Goal: Task Accomplishment & Management: Use online tool/utility

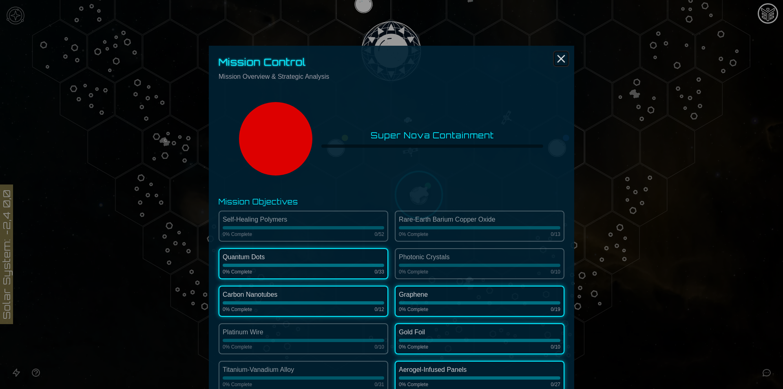
click at [557, 57] on icon "Close" at bounding box center [561, 58] width 13 height 13
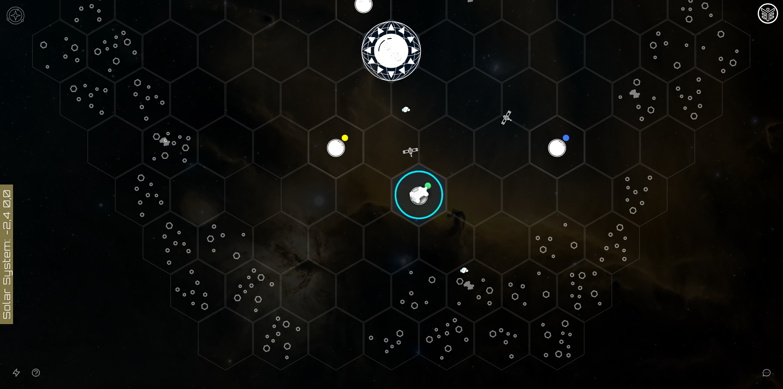
click at [430, 210] on image at bounding box center [419, 195] width 64 height 64
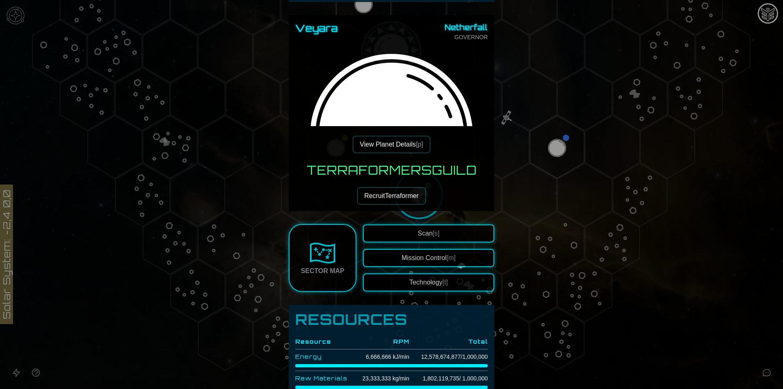
scroll to position [82, 0]
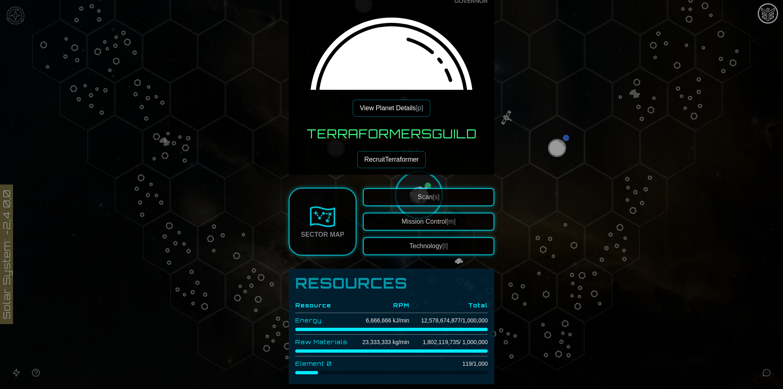
click at [399, 109] on button "View Planet Details [p]" at bounding box center [391, 108] width 77 height 17
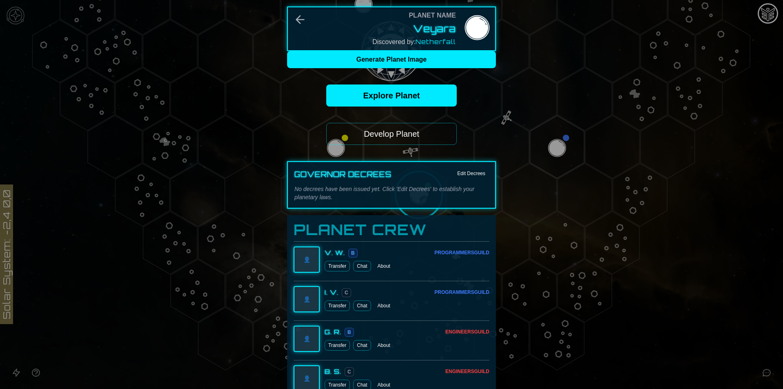
click at [414, 131] on button "Develop Planet" at bounding box center [391, 134] width 131 height 22
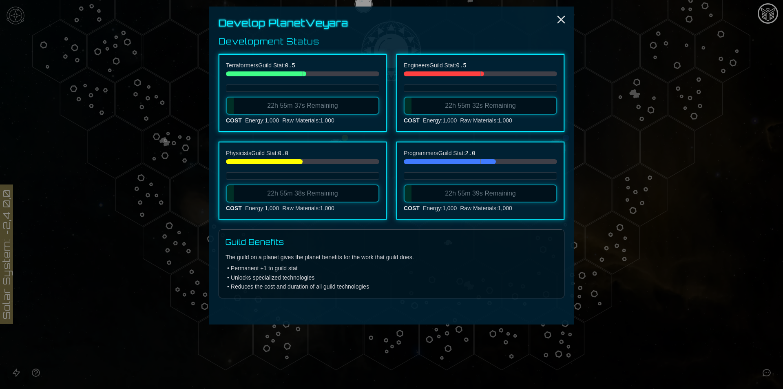
click at [558, 12] on div "Develop Planet Veyara Development Status Terraformers Guild Stat: 0.5 22h 55m 3…" at bounding box center [391, 166] width 365 height 318
click at [559, 16] on icon "Close" at bounding box center [561, 19] width 13 height 13
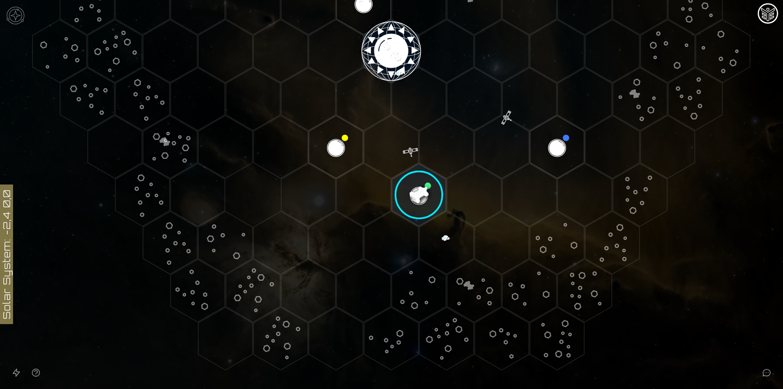
click at [403, 187] on image at bounding box center [419, 195] width 64 height 64
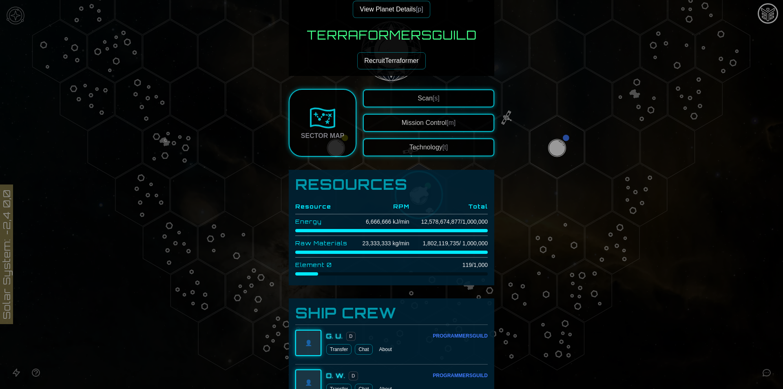
scroll to position [98, 0]
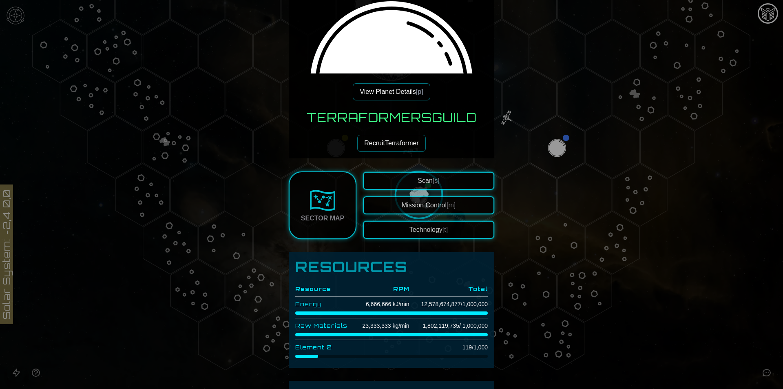
click at [406, 227] on button "Technology [t]" at bounding box center [428, 230] width 131 height 18
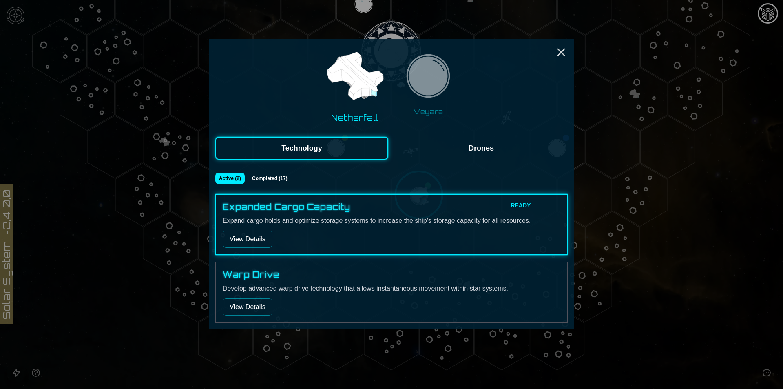
click at [463, 145] on button "Drones" at bounding box center [481, 148] width 173 height 23
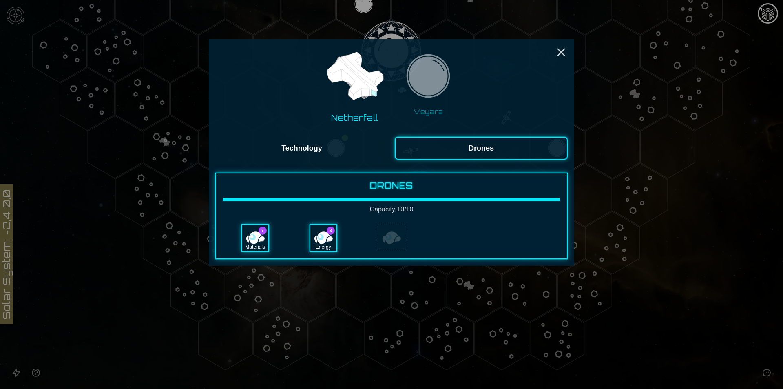
click at [347, 159] on div "Netherfall Veyara Technology Drones Drones Capacity: 10 / 10 7 Materials 3 Ener…" at bounding box center [391, 152] width 365 height 226
click at [459, 84] on button "Veyara" at bounding box center [428, 85] width 63 height 70
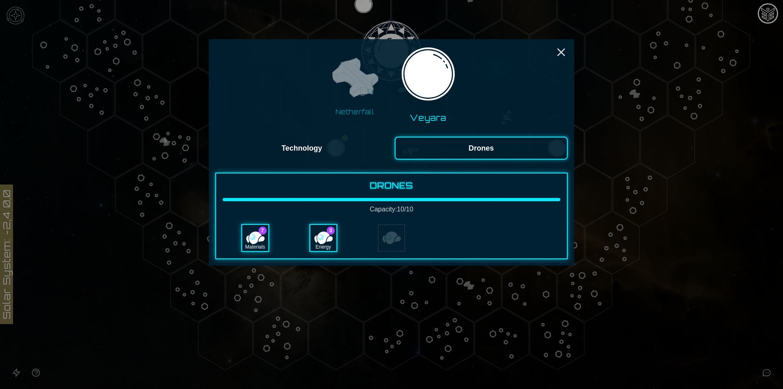
click at [445, 86] on img at bounding box center [428, 76] width 63 height 63
click at [336, 147] on button "Technology" at bounding box center [301, 148] width 173 height 23
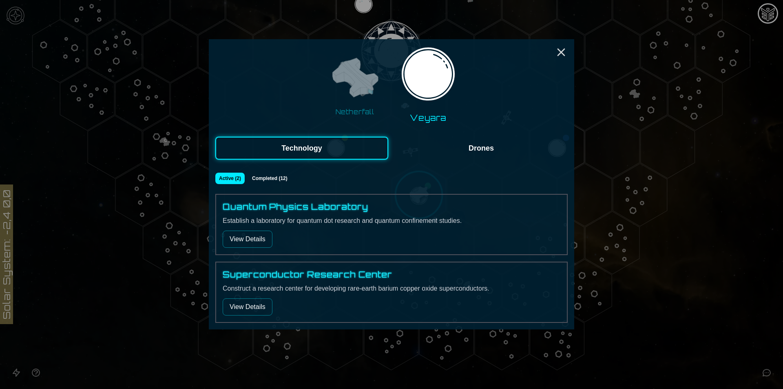
click at [269, 242] on button "View Details" at bounding box center [248, 238] width 50 height 17
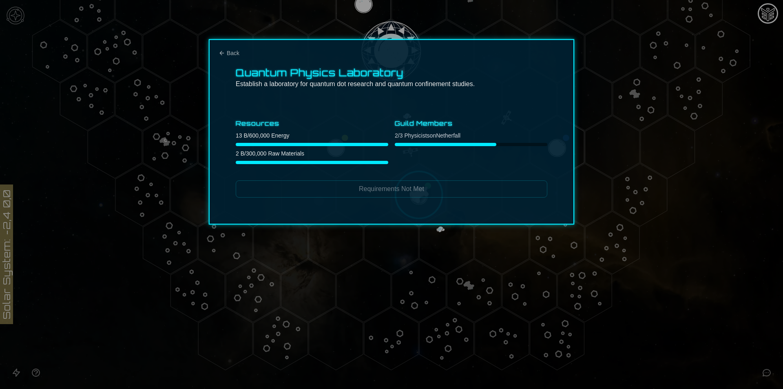
click at [233, 44] on div "Quantum Physics Laboratory Establish a laboratory for quantum dot research and …" at bounding box center [391, 131] width 365 height 185
click at [231, 57] on div "Quantum Physics Laboratory Establish a laboratory for quantum dot research and …" at bounding box center [391, 131] width 365 height 185
click at [231, 54] on span "Back" at bounding box center [233, 53] width 13 height 8
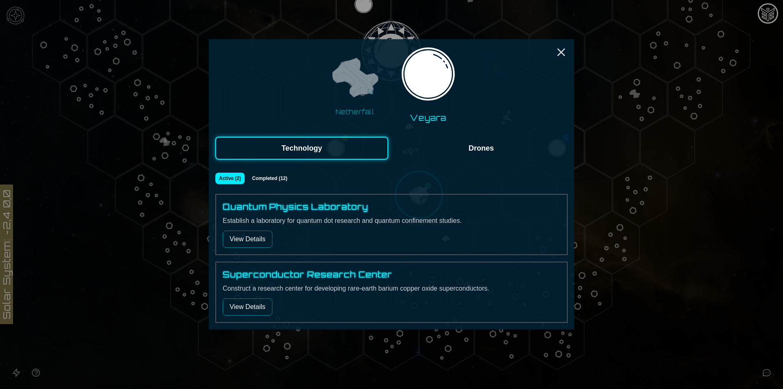
click at [552, 51] on div "Netherfall Veyara" at bounding box center [391, 85] width 352 height 78
click at [557, 48] on icon "Close" at bounding box center [561, 52] width 13 height 13
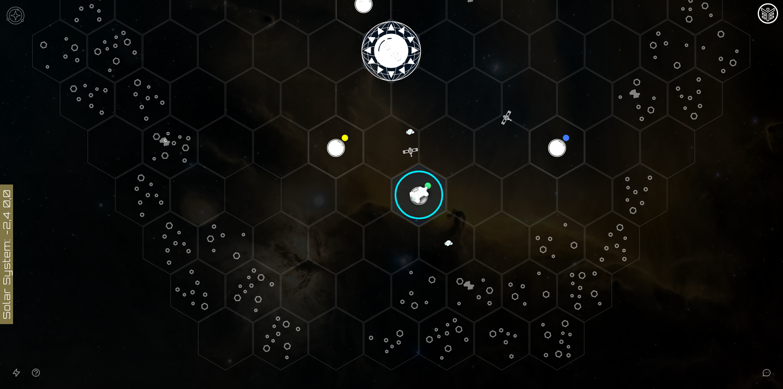
click at [398, 189] on image at bounding box center [419, 195] width 64 height 64
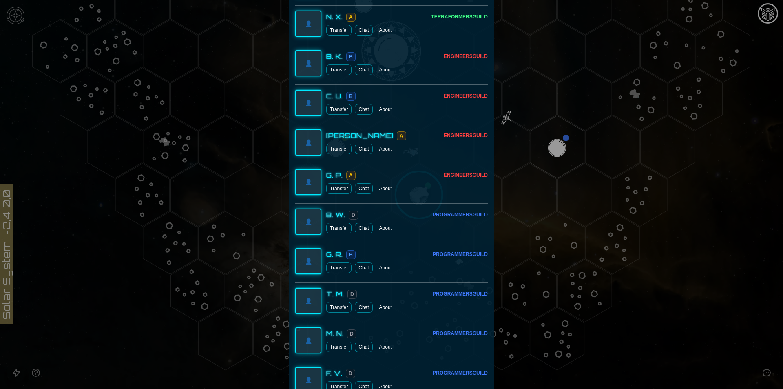
scroll to position [954, 0]
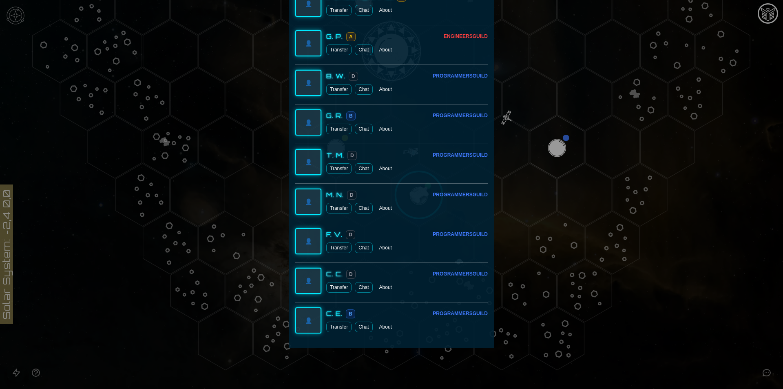
click at [728, 312] on div at bounding box center [391, 194] width 783 height 389
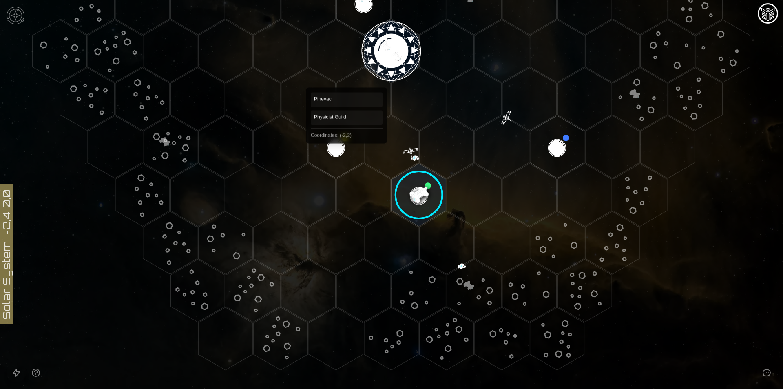
click at [326, 141] on polygon "Hex at coordinates -2,2, clickable" at bounding box center [336, 146] width 54 height 63
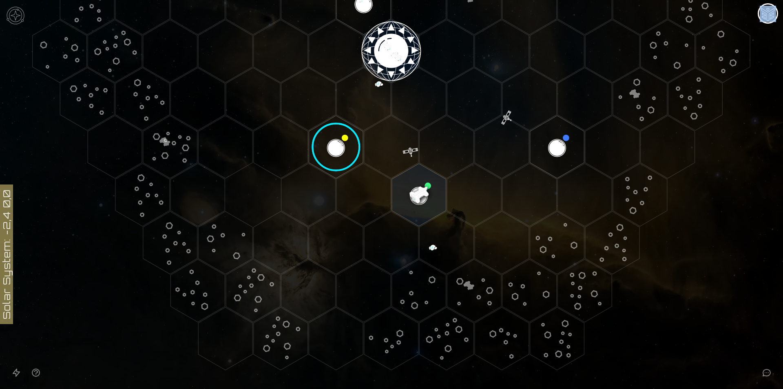
click at [327, 141] on image at bounding box center [336, 147] width 64 height 64
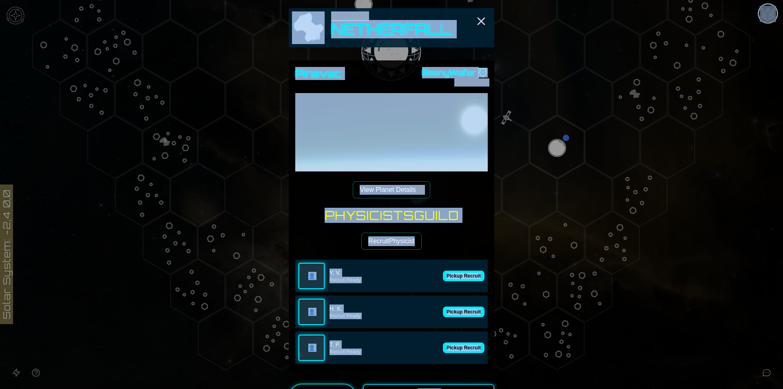
click at [439, 245] on div "Physicists Guild Recruit Physicist 👤 Y. V. Recruit Ready Pickup Recruit 👤 H. K.…" at bounding box center [391, 286] width 193 height 156
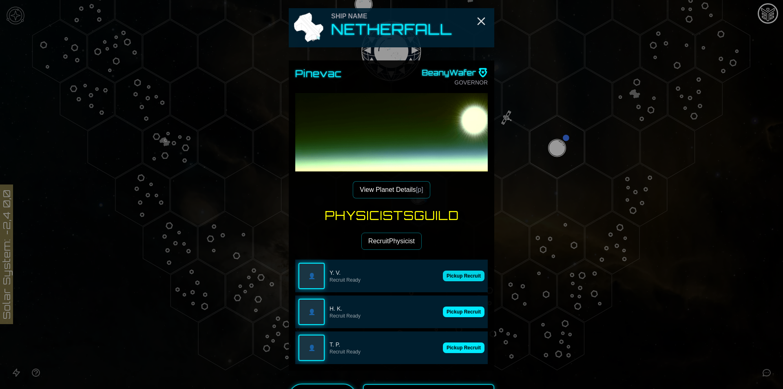
click at [466, 277] on button "Pickup Recruit" at bounding box center [464, 275] width 42 height 11
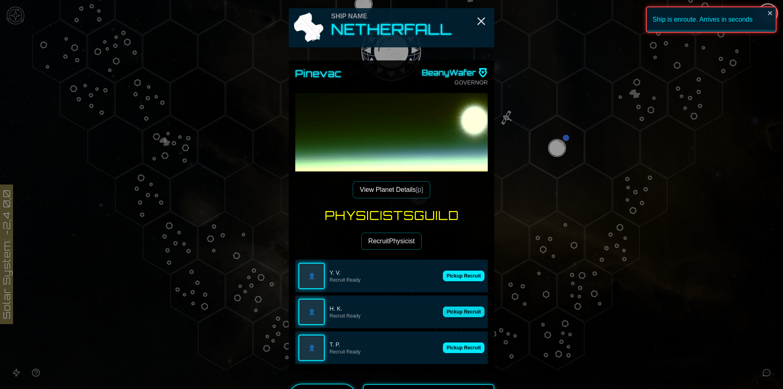
click at [470, 309] on button "Pickup Recruit" at bounding box center [464, 311] width 42 height 11
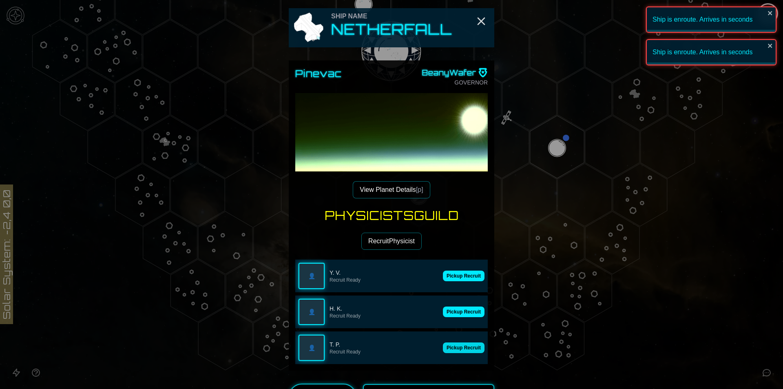
click at [468, 344] on button "Pickup Recruit" at bounding box center [464, 347] width 42 height 11
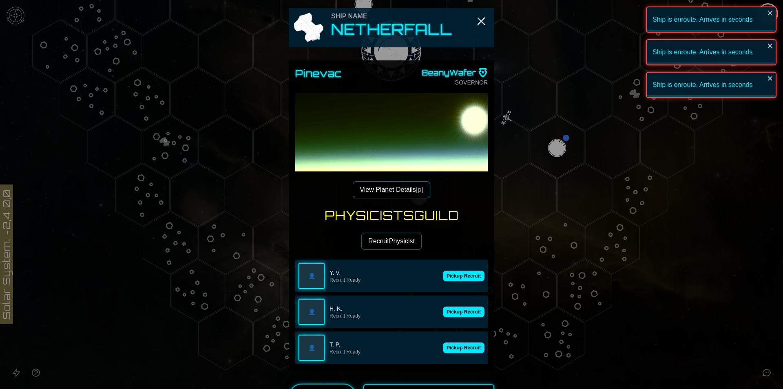
click at [394, 239] on button "Recruit Physicist" at bounding box center [391, 241] width 60 height 17
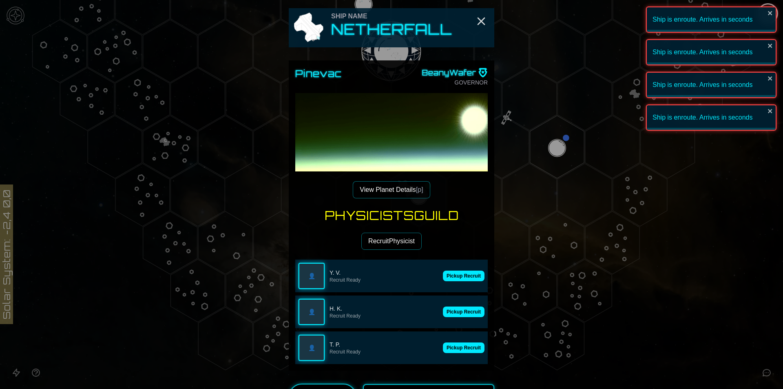
click at [415, 234] on button "Recruit Physicist" at bounding box center [391, 241] width 60 height 17
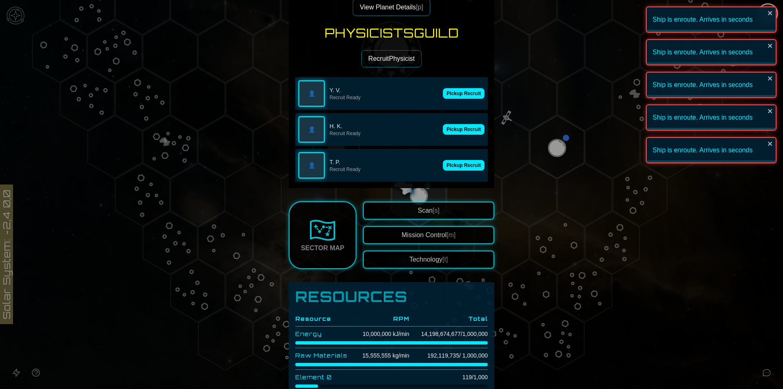
scroll to position [245, 0]
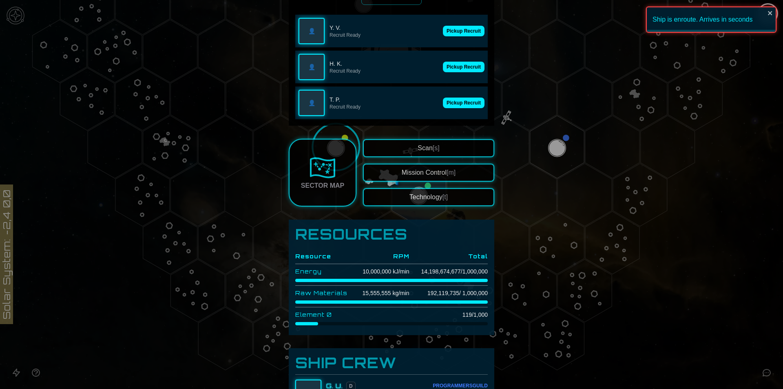
click at [451, 271] on td "14,198,674,677 / 1,000,000" at bounding box center [449, 271] width 78 height 15
click at [442, 272] on td "14,198,674,677 / 1,000,000" at bounding box center [449, 271] width 78 height 15
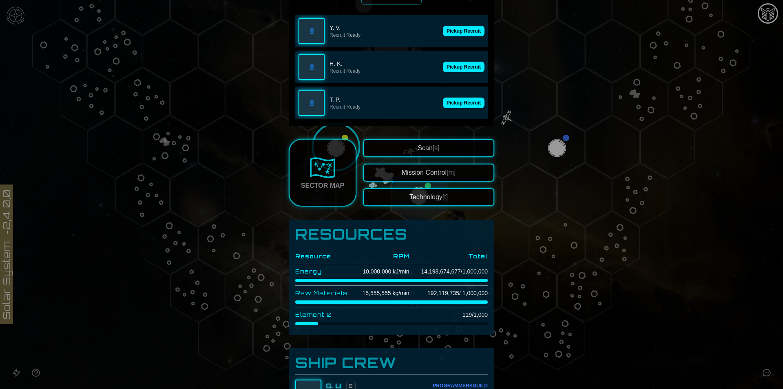
click at [433, 271] on td "14,198,674,677 / 1,000,000" at bounding box center [449, 271] width 78 height 15
click at [451, 291] on td "192,119,735 / 1,000,000" at bounding box center [449, 293] width 78 height 15
click at [438, 294] on td "192,119,735 / 1,000,000" at bounding box center [449, 293] width 78 height 15
click at [667, 266] on div at bounding box center [391, 194] width 783 height 389
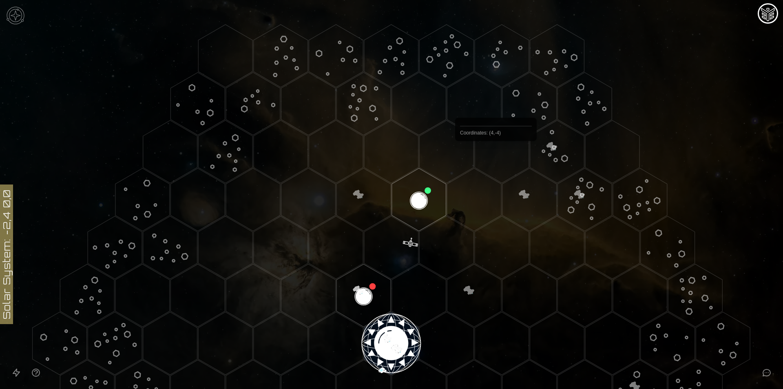
scroll to position [286, 0]
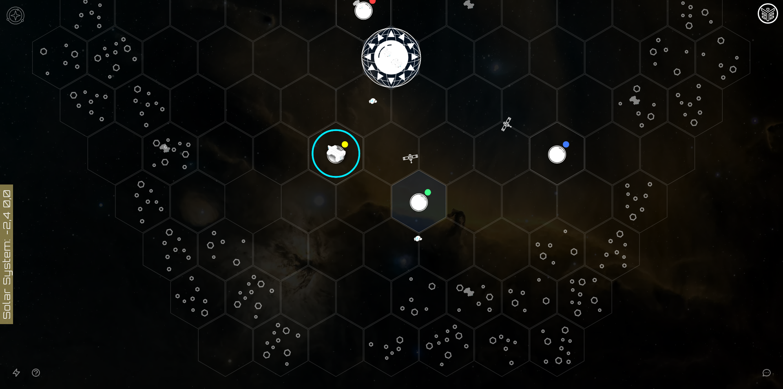
click at [327, 153] on image at bounding box center [336, 154] width 64 height 64
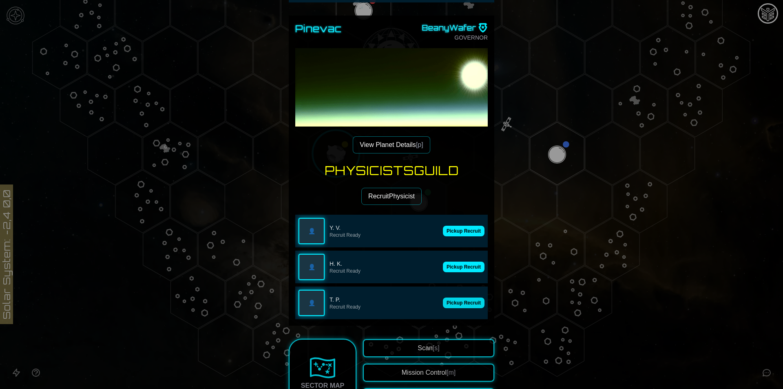
scroll to position [122, 0]
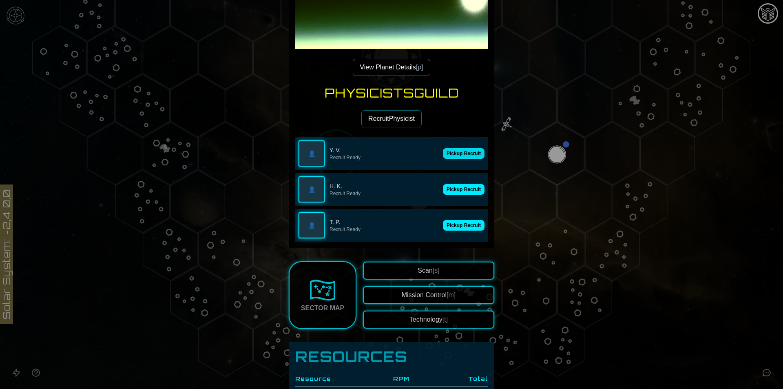
click at [467, 152] on button "Pickup Recruit" at bounding box center [464, 153] width 42 height 11
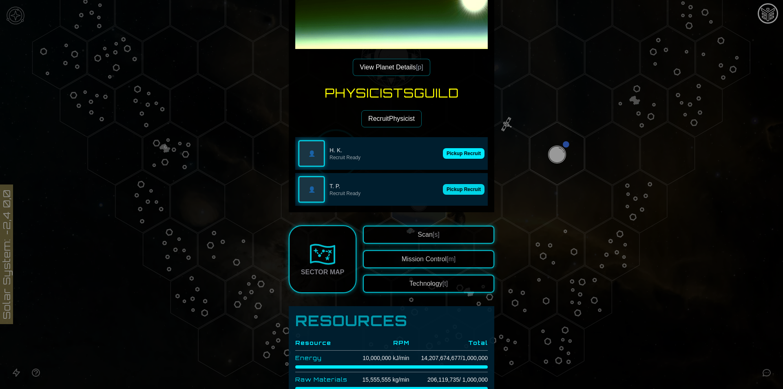
click at [469, 186] on button "Pickup Recruit" at bounding box center [464, 189] width 42 height 11
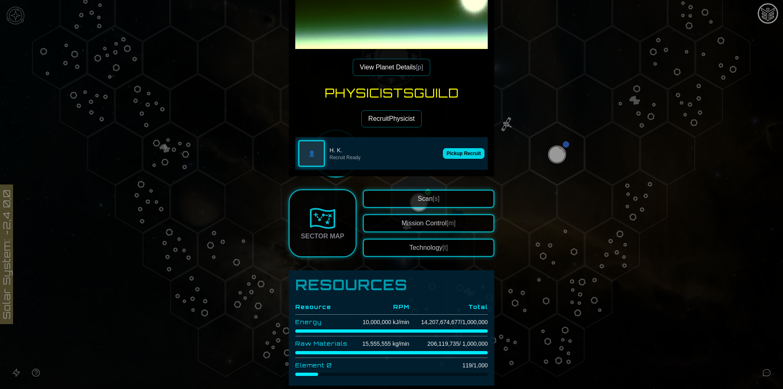
click at [461, 150] on button "Pickup Recruit" at bounding box center [464, 153] width 42 height 11
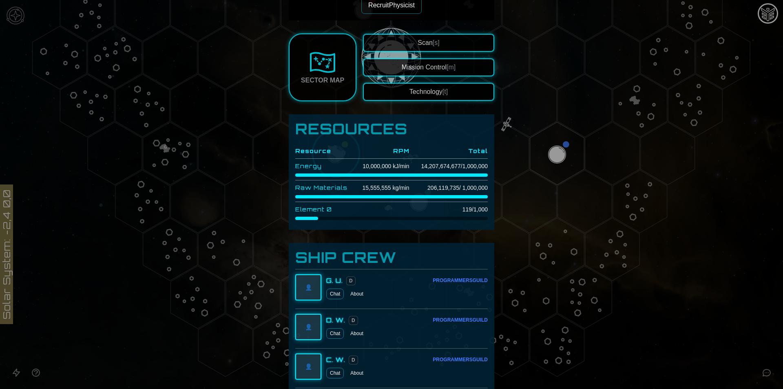
scroll to position [135, 0]
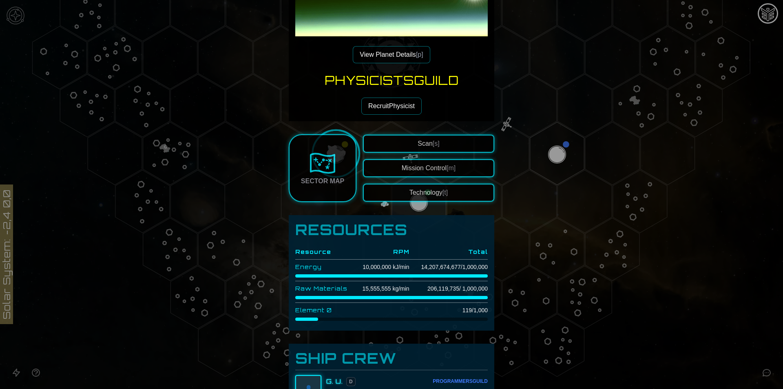
click at [410, 106] on button "Recruit Physicist" at bounding box center [391, 105] width 60 height 17
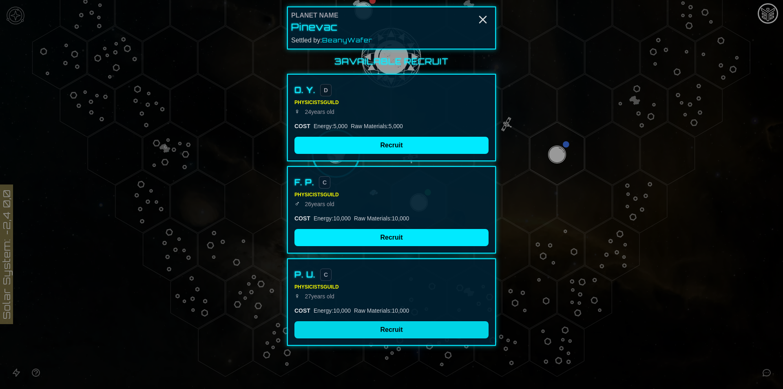
click at [364, 324] on button "Recruit" at bounding box center [392, 329] width 194 height 17
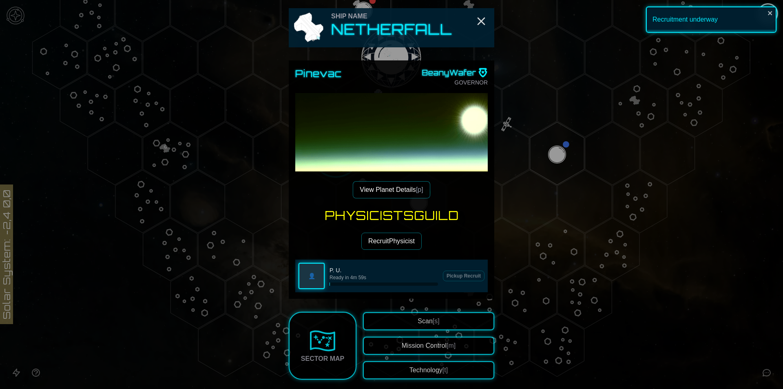
click at [388, 237] on button "Recruit Physicist" at bounding box center [391, 241] width 60 height 17
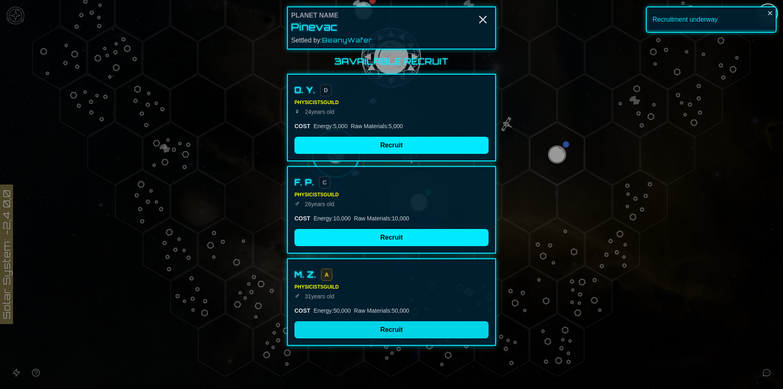
click at [430, 330] on button "Recruit" at bounding box center [392, 329] width 194 height 17
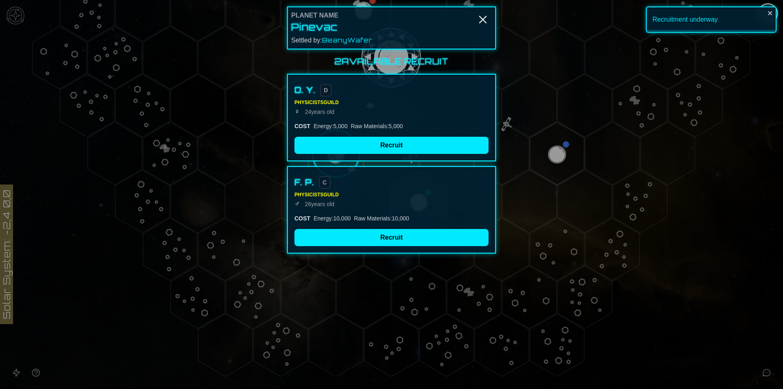
click at [783, 325] on div at bounding box center [391, 194] width 783 height 389
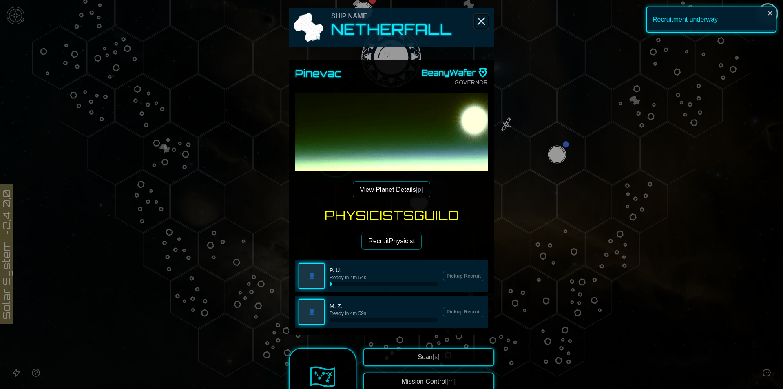
click at [481, 20] on icon "Close" at bounding box center [481, 21] width 13 height 13
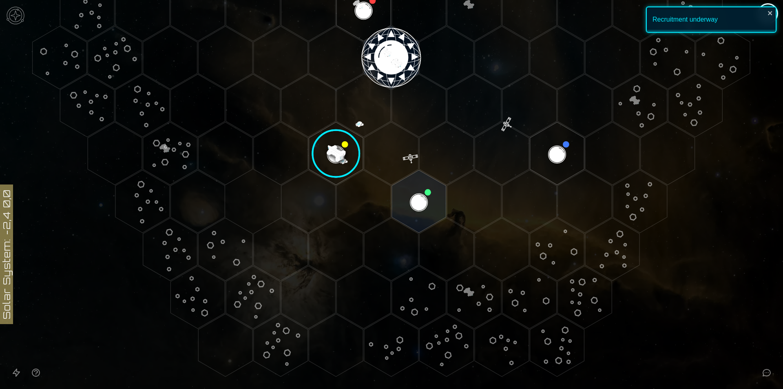
click at [332, 148] on image at bounding box center [336, 154] width 64 height 64
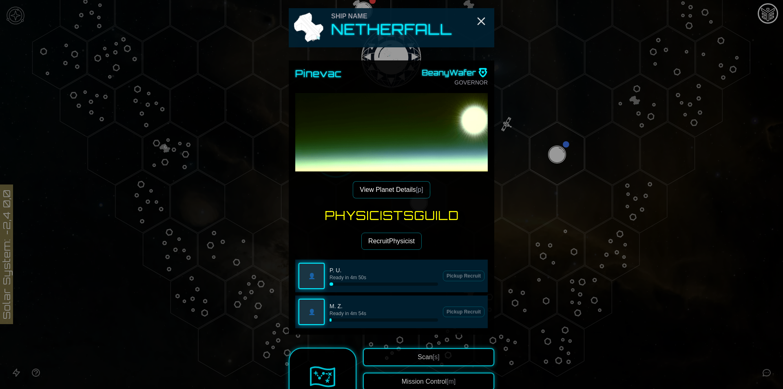
click at [401, 190] on button "View Planet Details [p]" at bounding box center [391, 189] width 77 height 17
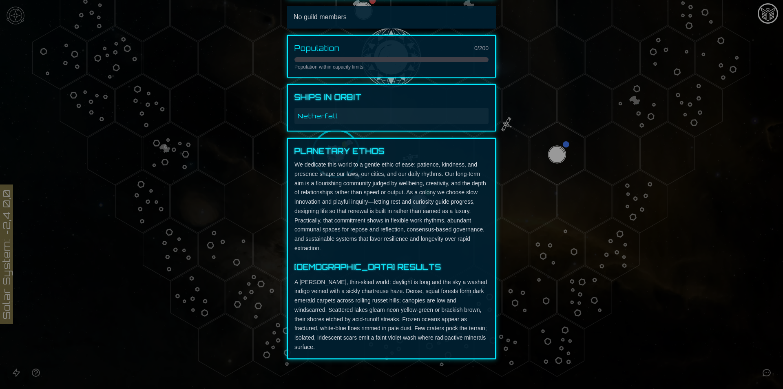
scroll to position [0, 0]
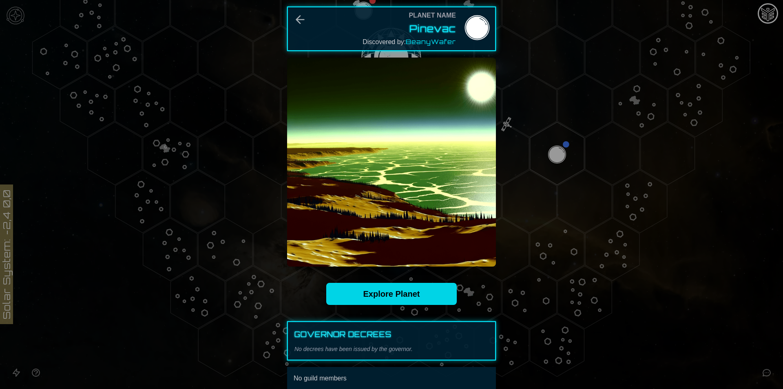
click at [426, 304] on link "Explore Planet" at bounding box center [391, 294] width 131 height 22
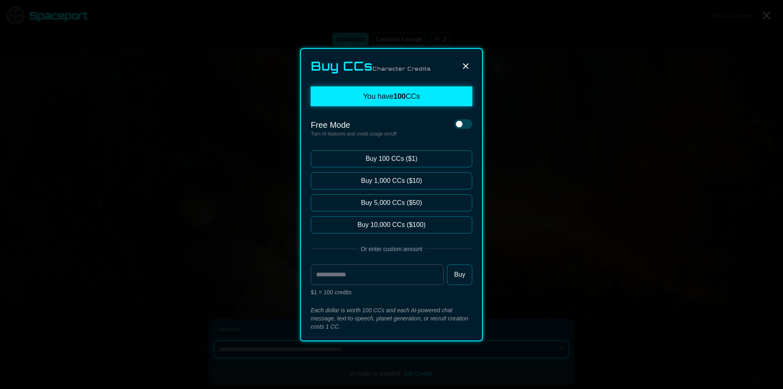
click at [470, 68] on button at bounding box center [465, 66] width 13 height 13
type textarea "*"
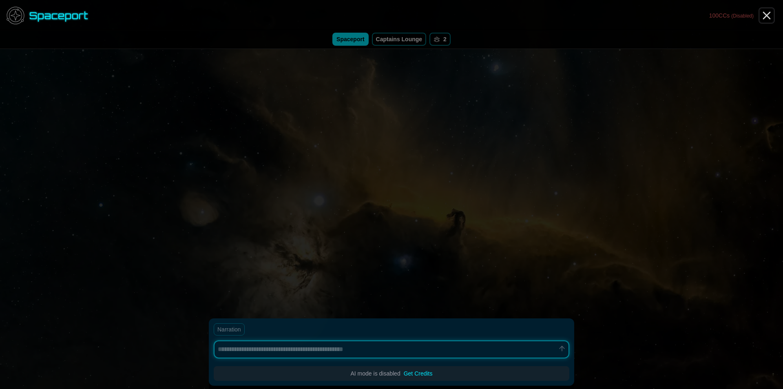
click at [767, 15] on icon "Close" at bounding box center [766, 15] width 13 height 13
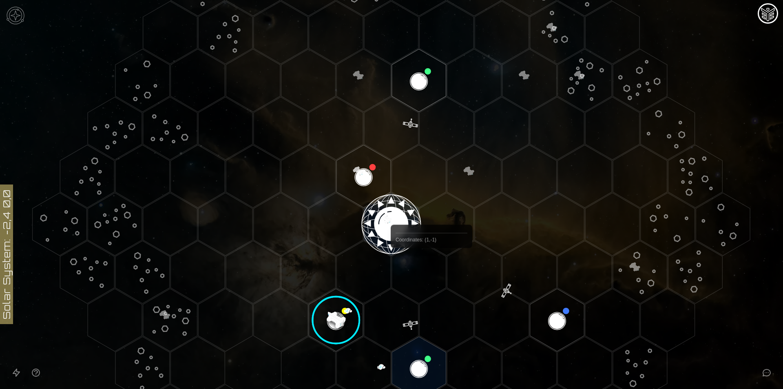
scroll to position [286, 0]
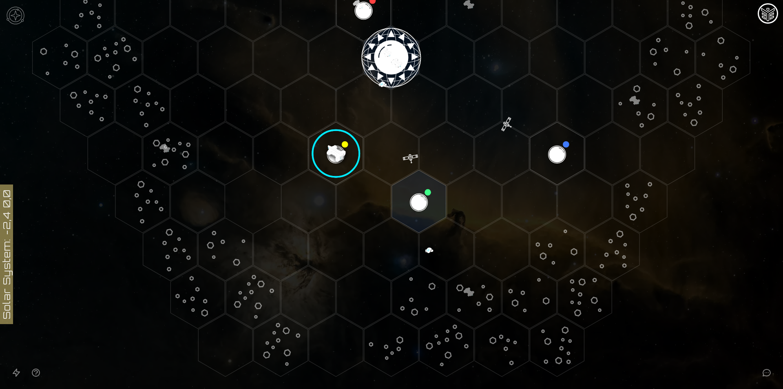
click at [391, 57] on polygon "Hex at coordinates 0,0, clickable" at bounding box center [391, 57] width 54 height 63
click at [391, 57] on image at bounding box center [391, 58] width 64 height 64
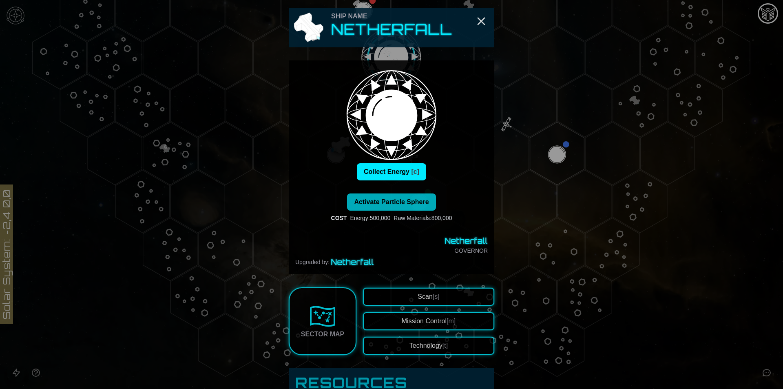
click at [406, 205] on span "Activate Particle Sphere" at bounding box center [391, 201] width 75 height 7
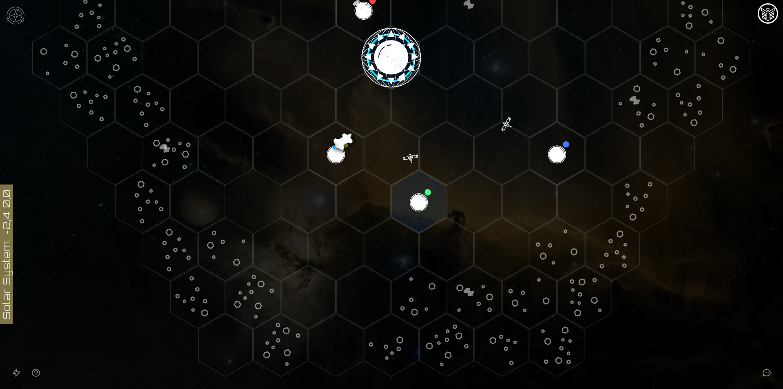
click at [401, 46] on image at bounding box center [391, 58] width 64 height 64
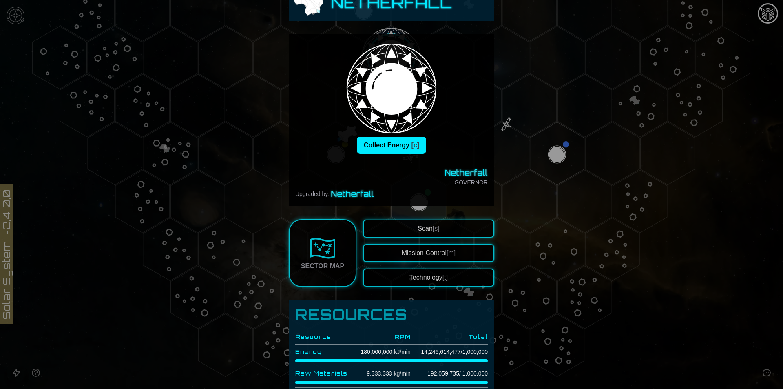
scroll to position [41, 0]
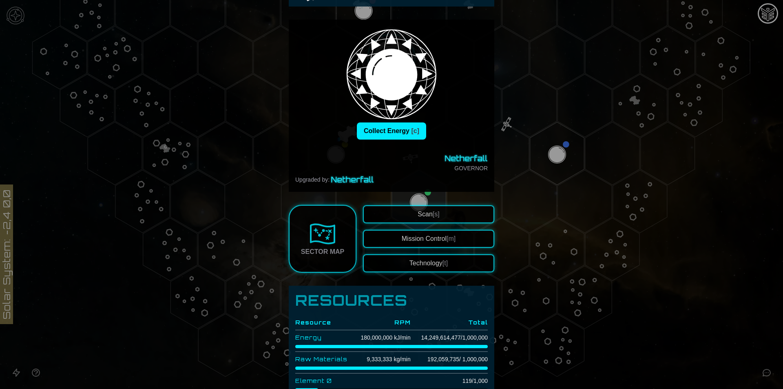
click at [455, 164] on div "Netherfall GOVERNOR" at bounding box center [391, 163] width 193 height 20
click at [454, 168] on div "Netherfall GOVERNOR" at bounding box center [391, 163] width 193 height 20
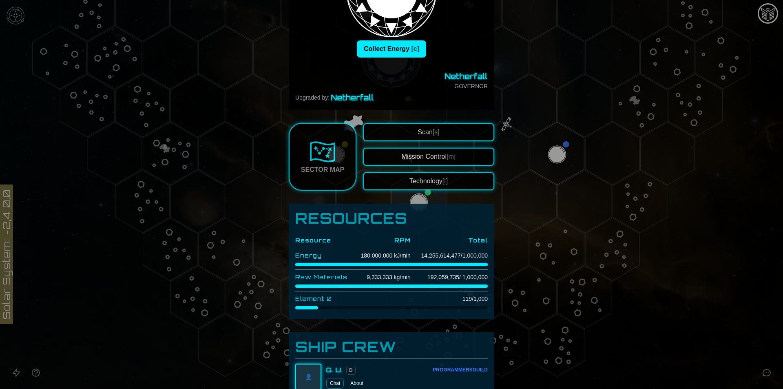
scroll to position [122, 0]
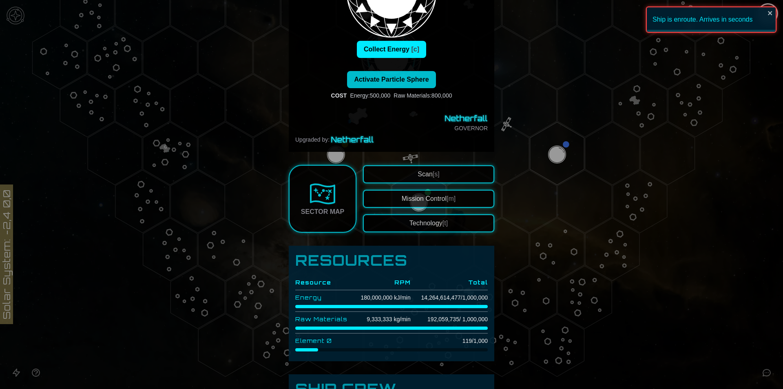
click at [434, 171] on span "[s]" at bounding box center [436, 174] width 7 height 7
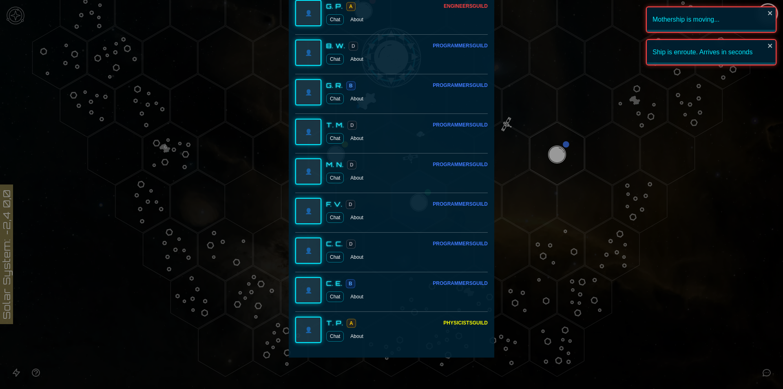
scroll to position [1091, 0]
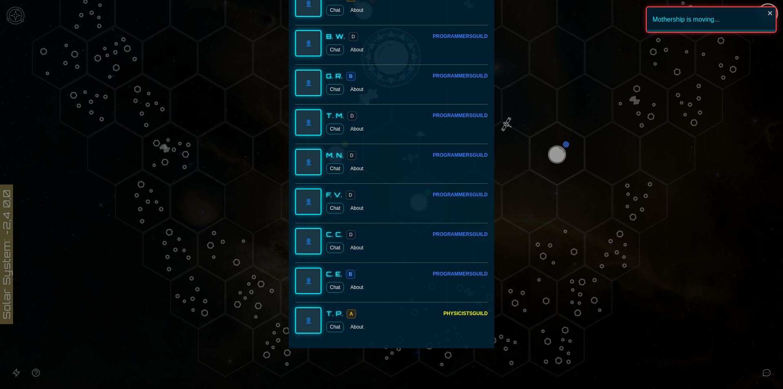
click at [714, 360] on div at bounding box center [391, 194] width 783 height 389
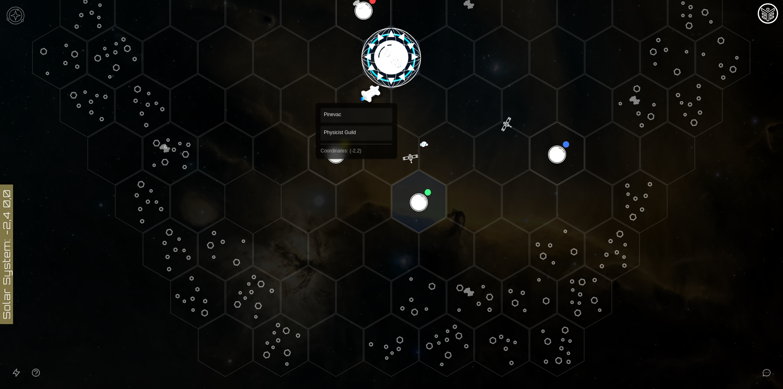
click at [357, 162] on polygon "Hex at coordinates -2,2, clickable" at bounding box center [336, 153] width 54 height 63
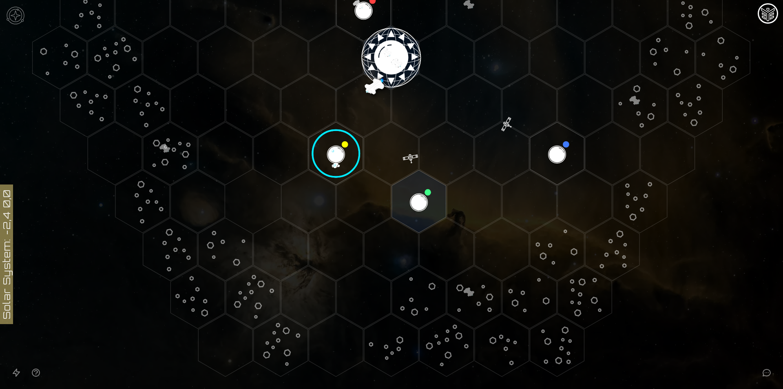
click at [357, 162] on image at bounding box center [336, 154] width 64 height 64
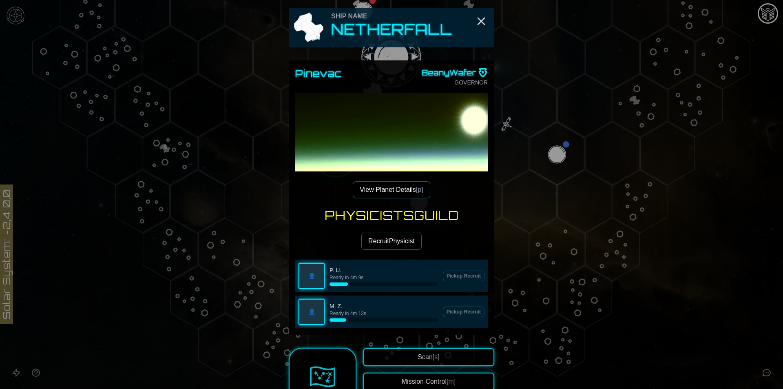
click at [540, 243] on div at bounding box center [391, 194] width 783 height 389
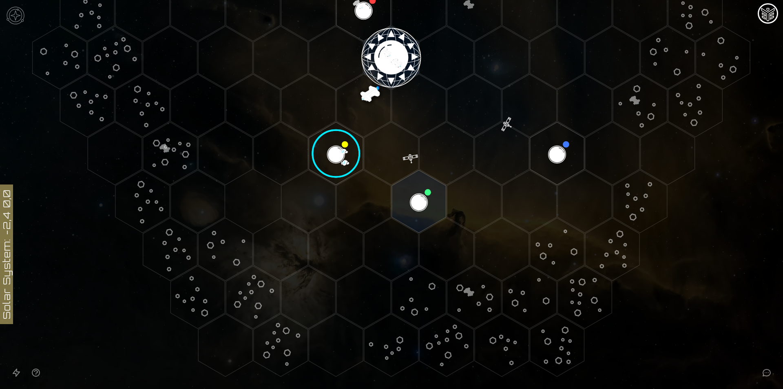
click at [434, 207] on polygon "Hex at coordinates -1,3, clickable" at bounding box center [419, 201] width 54 height 63
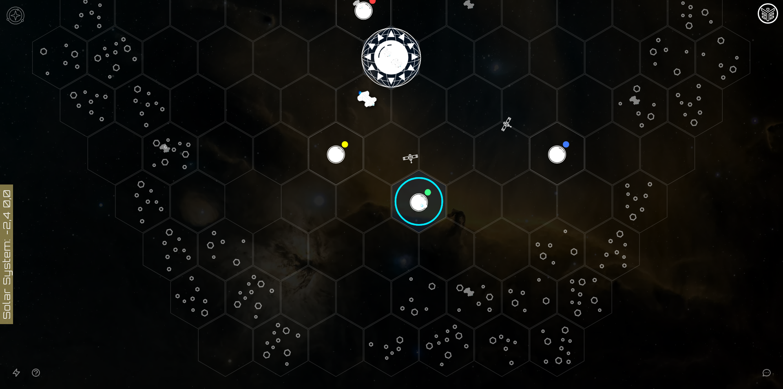
click at [385, 39] on polygon "Hex at coordinates 0,0, clickable" at bounding box center [391, 57] width 54 height 63
click at [386, 51] on image at bounding box center [391, 58] width 64 height 64
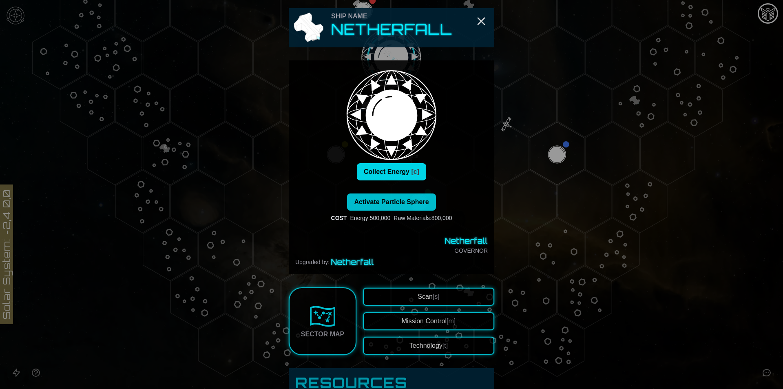
click at [401, 173] on button "Collect Energy [c]" at bounding box center [391, 171] width 69 height 17
click at [385, 203] on span "Activate Particle Sphere" at bounding box center [391, 201] width 75 height 7
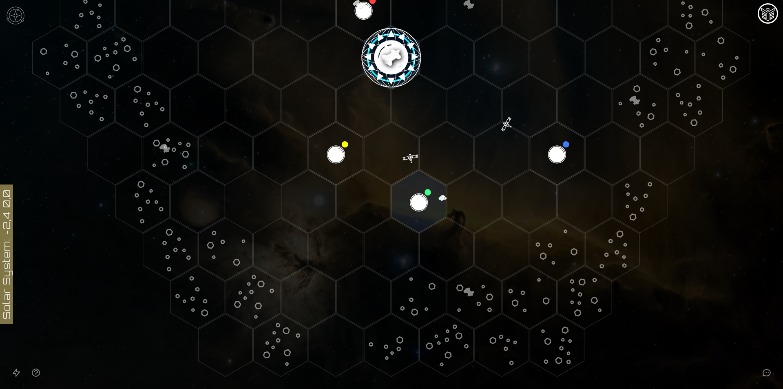
click at [378, 55] on image at bounding box center [391, 58] width 64 height 64
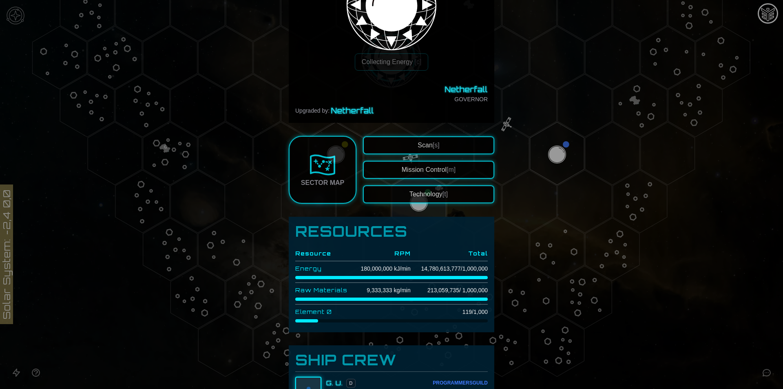
scroll to position [122, 0]
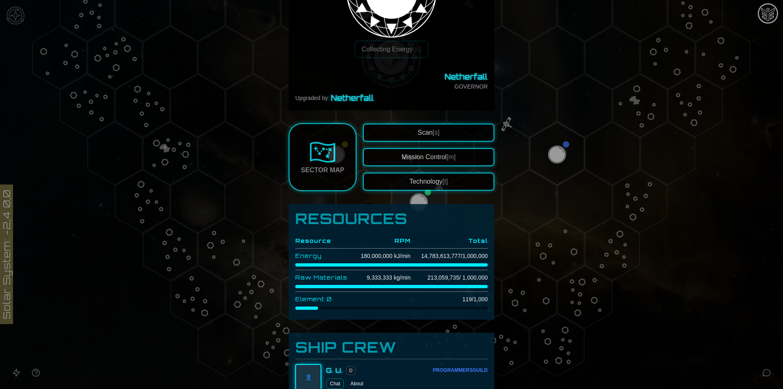
click at [414, 138] on button "Scan [s]" at bounding box center [428, 133] width 131 height 18
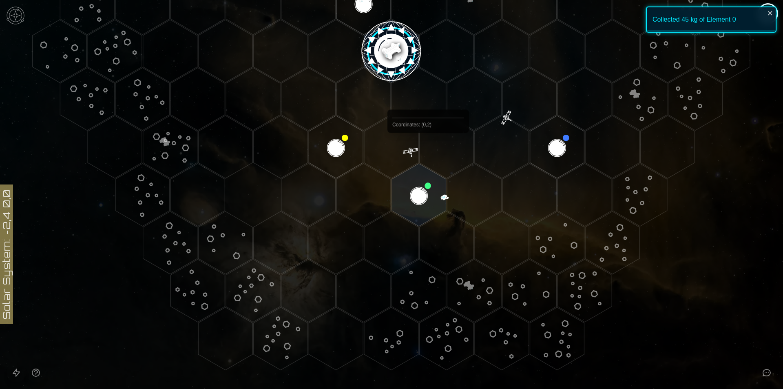
scroll to position [129, 0]
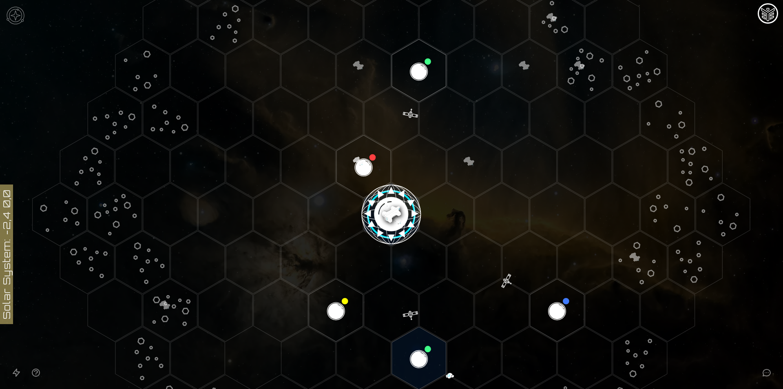
click at [388, 193] on image at bounding box center [391, 214] width 64 height 64
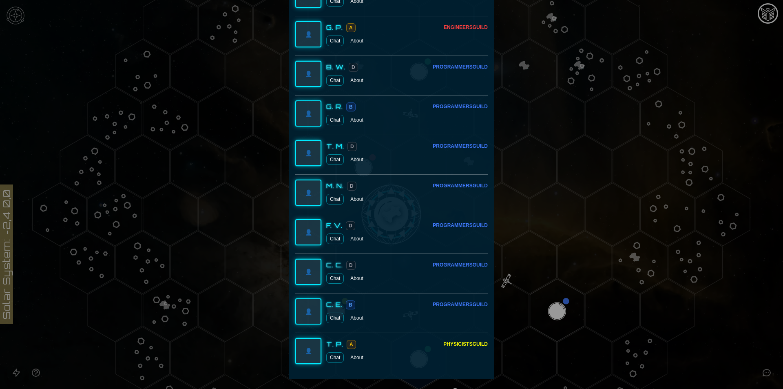
scroll to position [1091, 0]
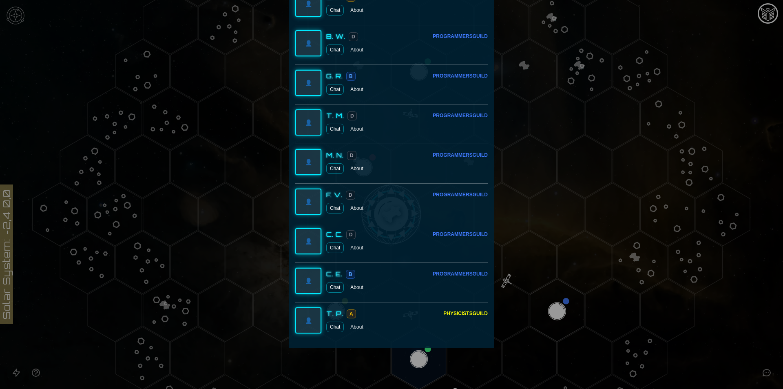
click at [699, 359] on div at bounding box center [391, 194] width 783 height 389
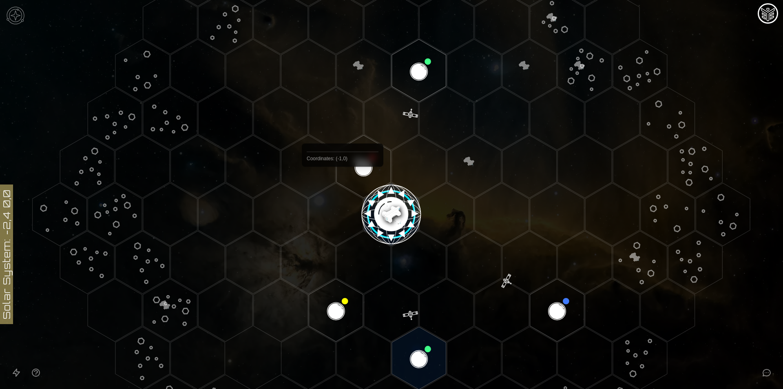
click at [363, 171] on polygon "Hex at coordinates 0,-1, clickable" at bounding box center [364, 166] width 54 height 63
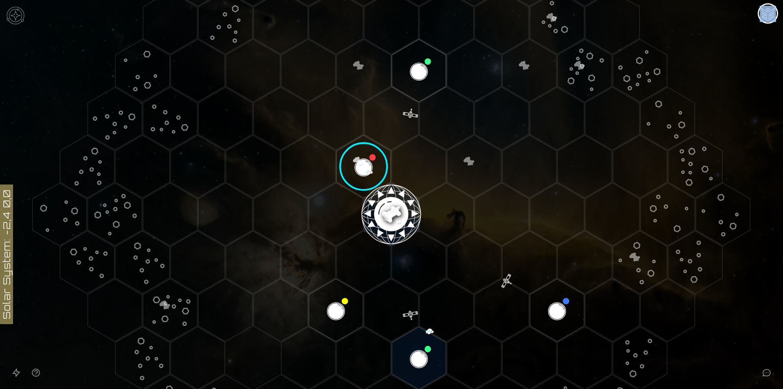
click at [363, 171] on image at bounding box center [364, 167] width 64 height 64
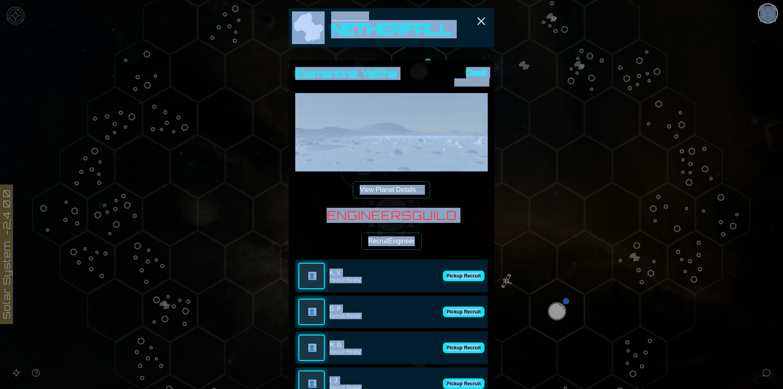
click at [439, 245] on div "Engineers Guild Recruit Engineer 👤 K. V. Recruit Ready Pickup Recruit 👤 D. P. R…" at bounding box center [391, 357] width 193 height 299
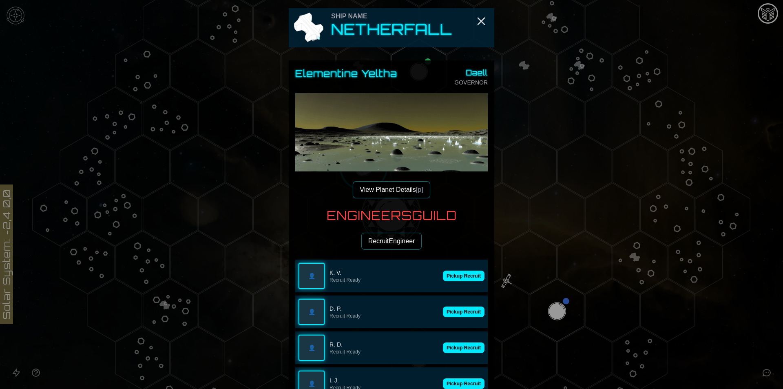
click at [455, 286] on div "👤 K. V. Recruit Ready Pickup Recruit" at bounding box center [391, 275] width 193 height 33
click at [456, 279] on button "Pickup Recruit" at bounding box center [464, 275] width 42 height 11
click at [464, 342] on button "Pickup Recruit" at bounding box center [464, 347] width 42 height 11
click at [467, 348] on button "Pickup Recruit" at bounding box center [464, 347] width 42 height 11
click at [458, 278] on button "Pickup Recruit" at bounding box center [464, 275] width 42 height 11
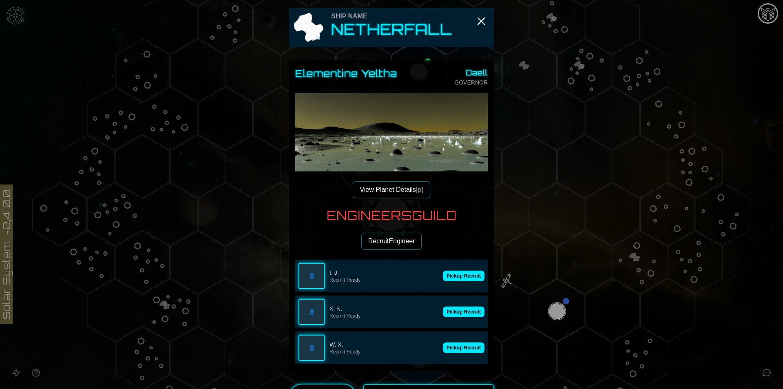
click at [458, 278] on button "Pickup Recruit" at bounding box center [464, 275] width 42 height 11
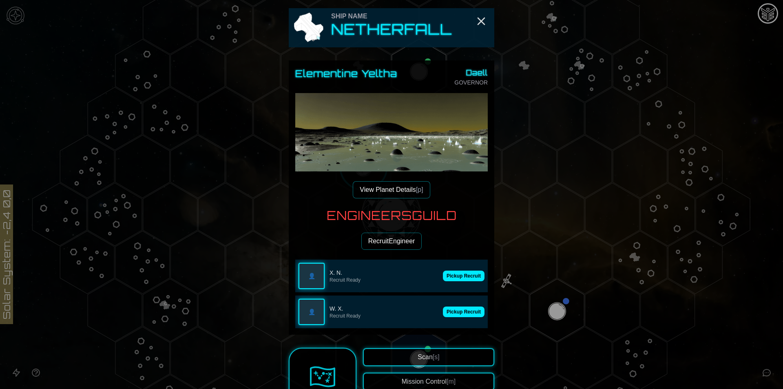
click at [458, 278] on button "Pickup Recruit" at bounding box center [464, 275] width 42 height 11
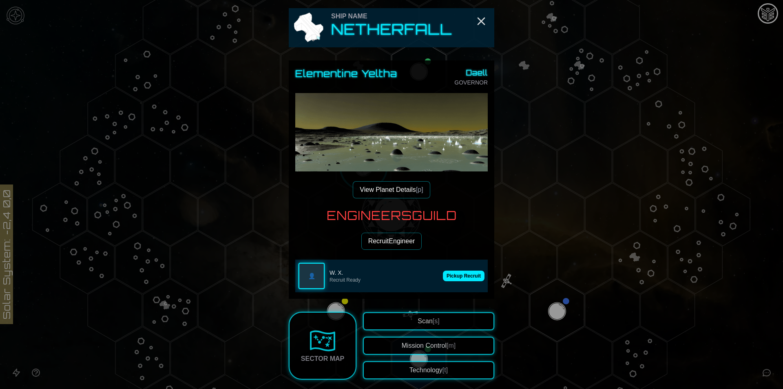
click at [458, 278] on button "Pickup Recruit" at bounding box center [464, 275] width 42 height 11
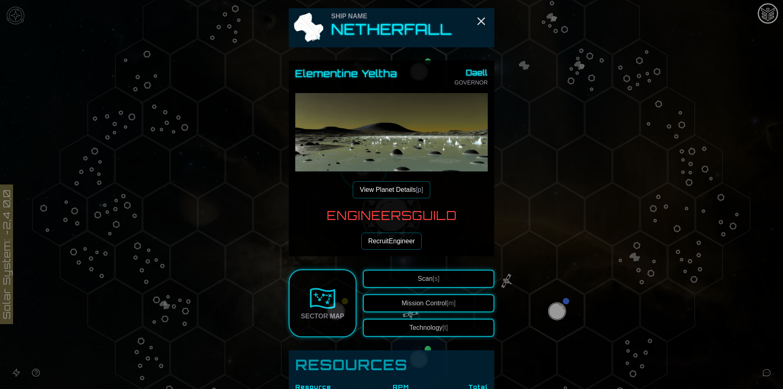
click at [750, 303] on div at bounding box center [391, 194] width 783 height 389
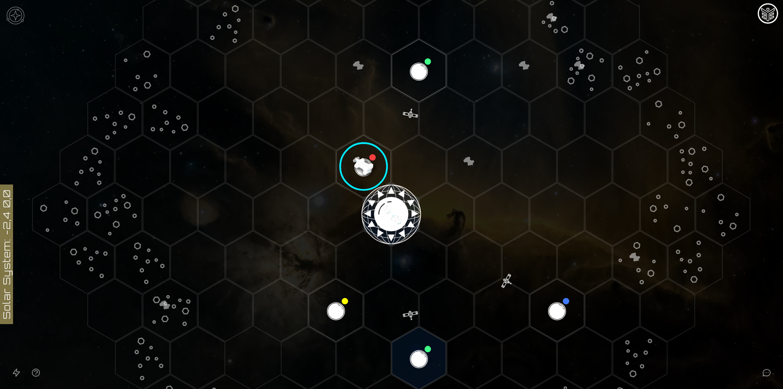
click at [394, 217] on polygon "Hex at coordinates 0,0, clickable" at bounding box center [391, 214] width 54 height 63
click at [394, 217] on image at bounding box center [391, 214] width 64 height 64
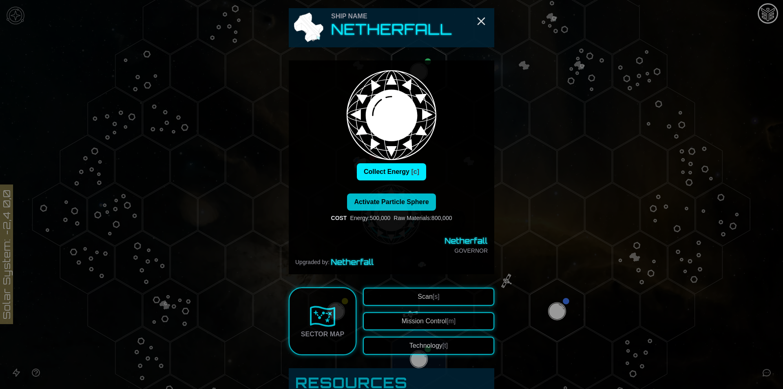
click at [443, 203] on div "Activate Particle Sphere COST Energy : 500,000 Raw Materials : 800,000" at bounding box center [391, 207] width 193 height 29
click at [425, 202] on span "Activate Particle Sphere" at bounding box center [391, 201] width 75 height 7
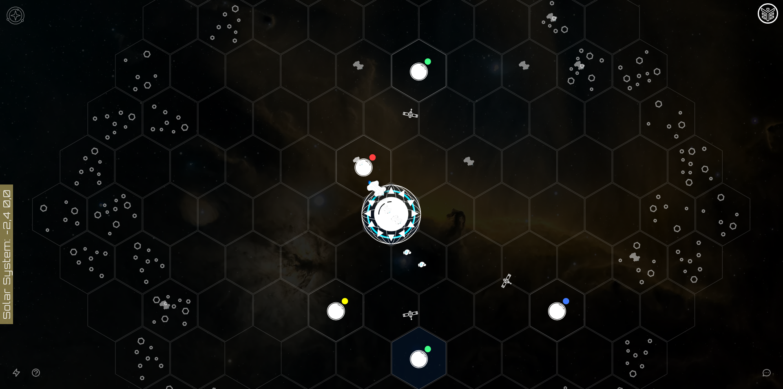
click at [407, 217] on image at bounding box center [391, 214] width 64 height 64
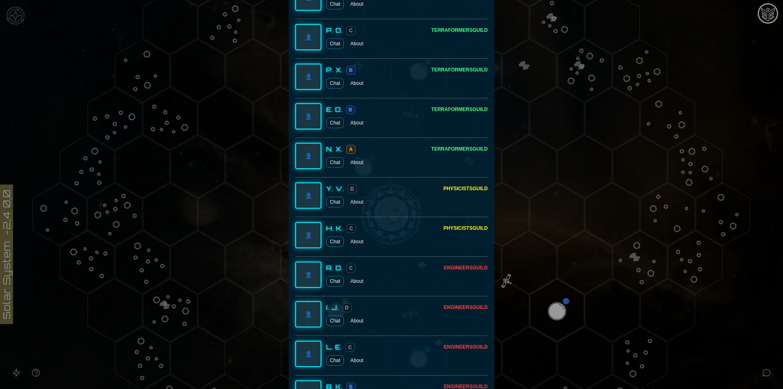
scroll to position [715, 0]
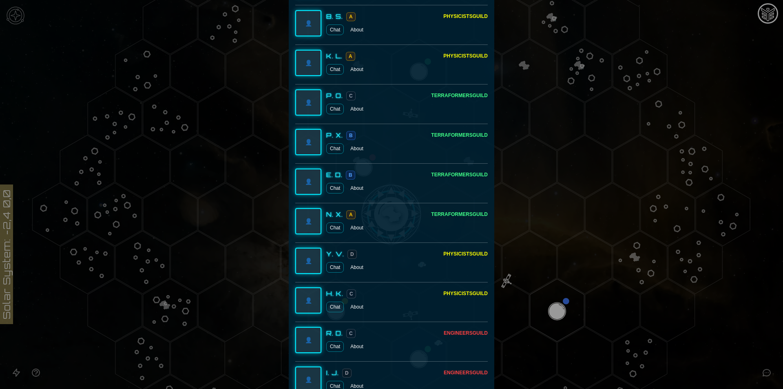
click at [759, 330] on div at bounding box center [391, 194] width 783 height 389
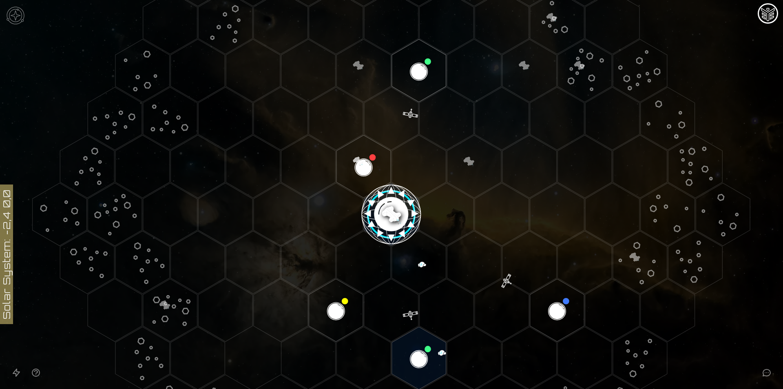
click at [387, 217] on image at bounding box center [391, 214] width 64 height 64
